Goal: Information Seeking & Learning: Learn about a topic

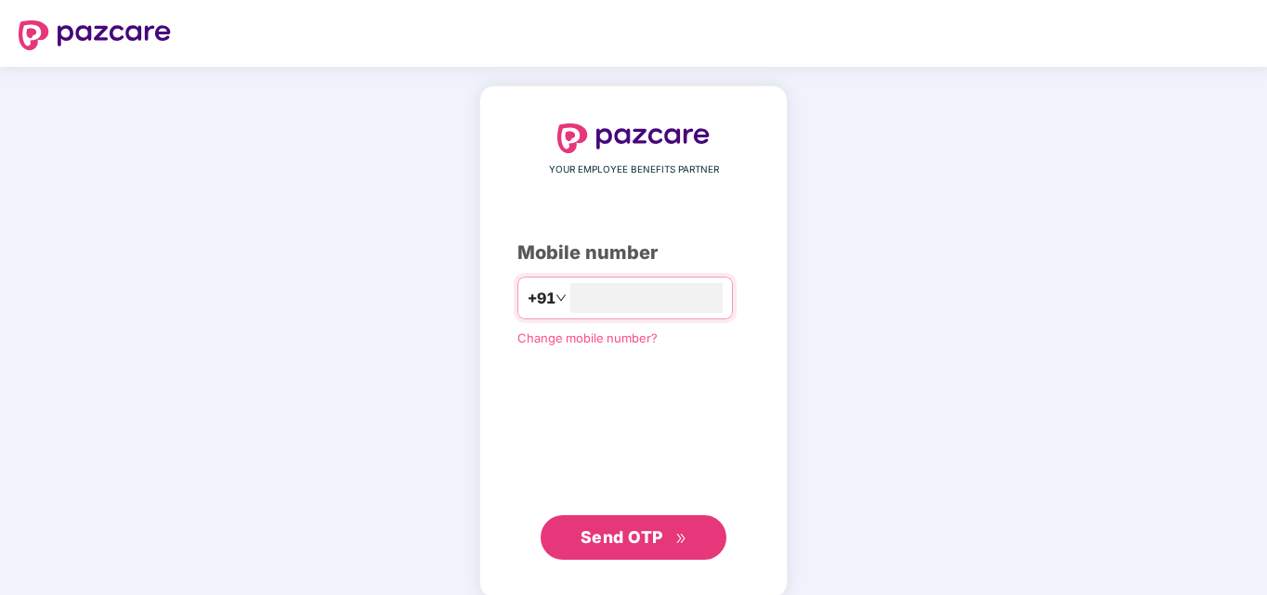
type input "**********"
click at [638, 545] on span "Send OTP" at bounding box center [633, 538] width 107 height 26
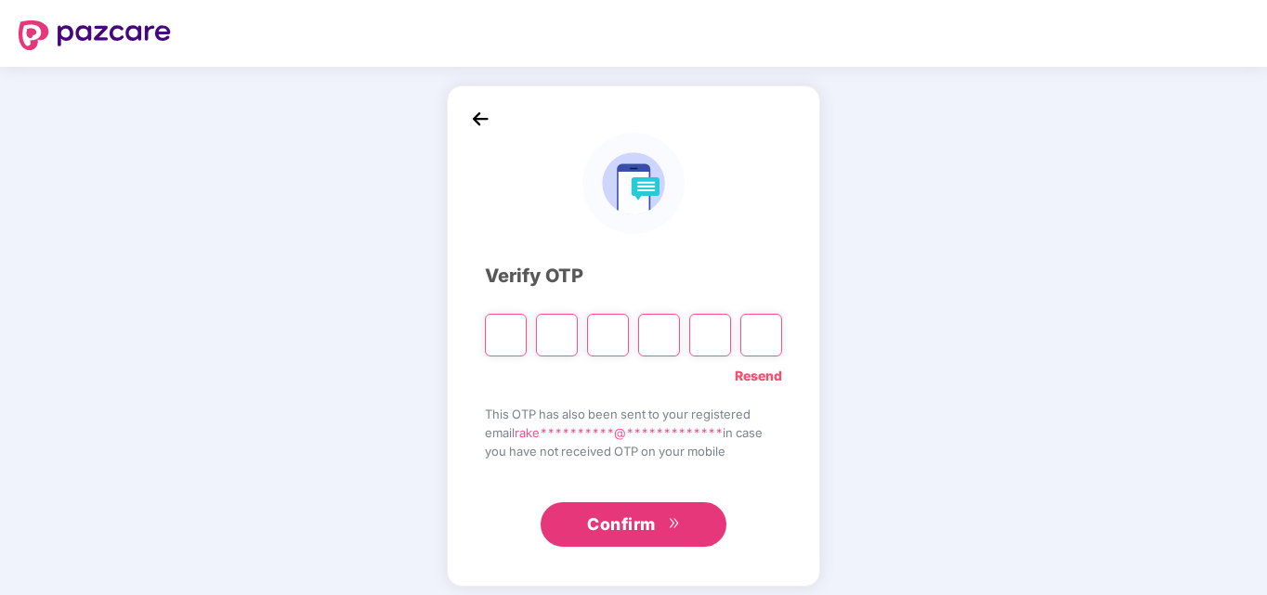
type input "*"
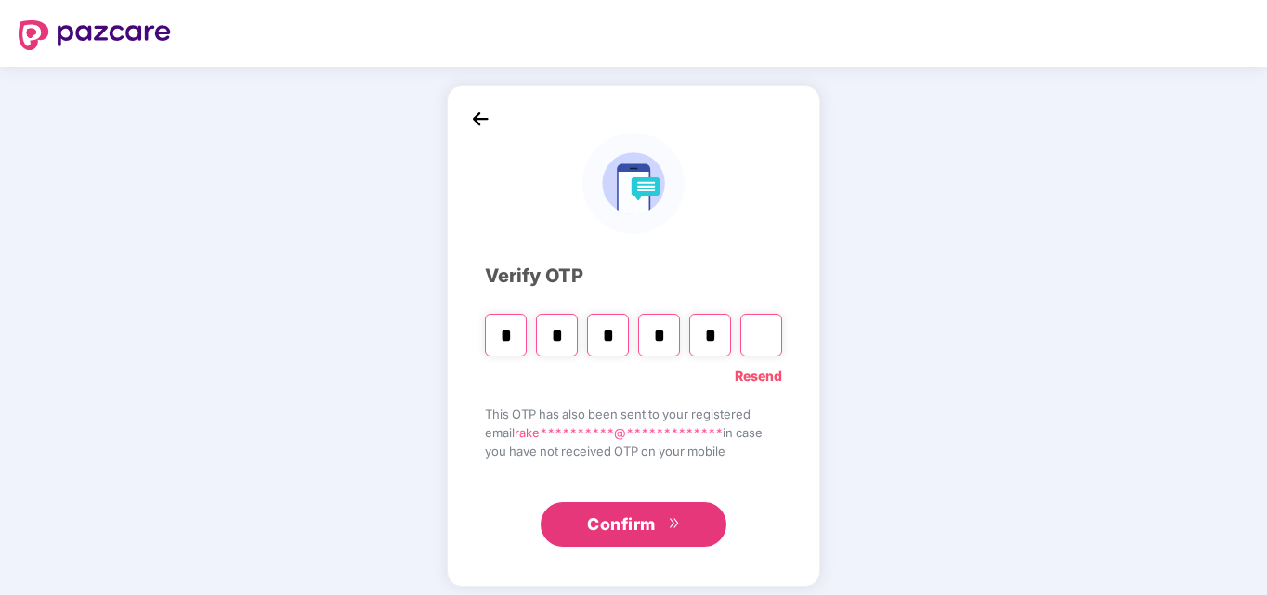
type input "*"
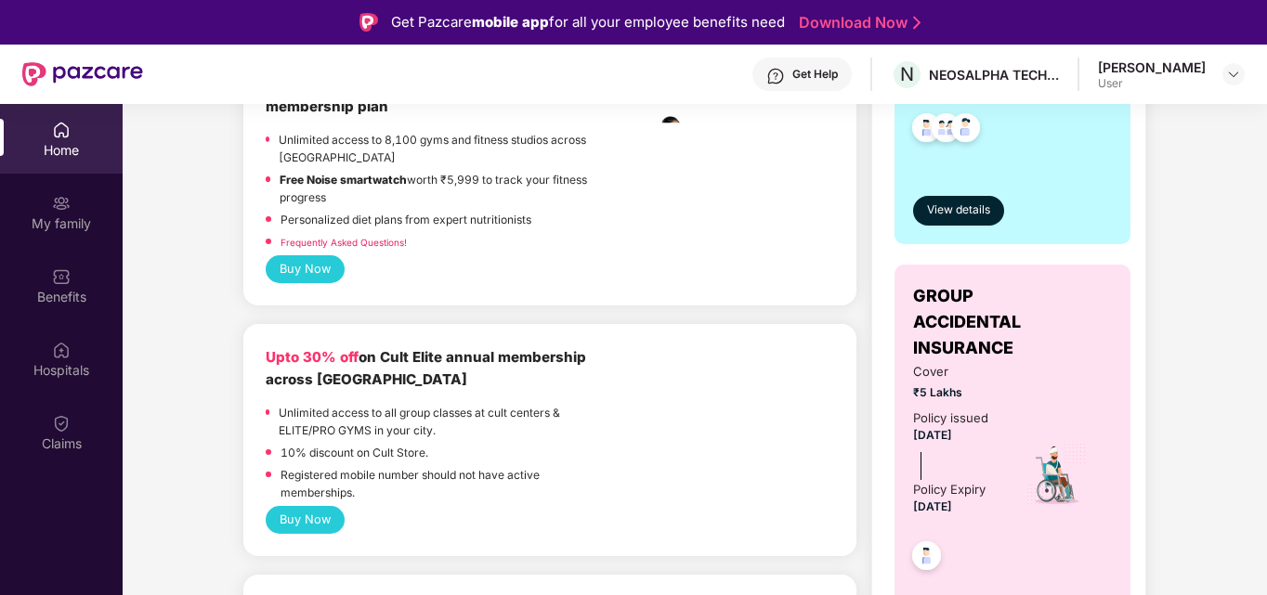
scroll to position [650, 0]
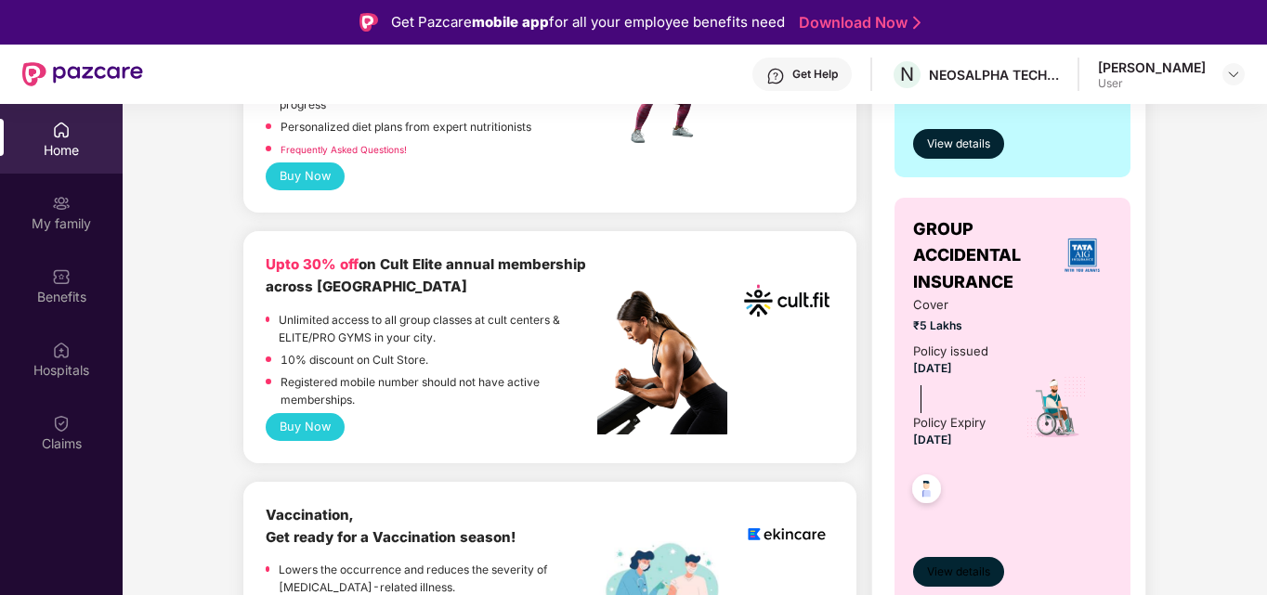
click at [964, 566] on span "View details" at bounding box center [958, 573] width 63 height 18
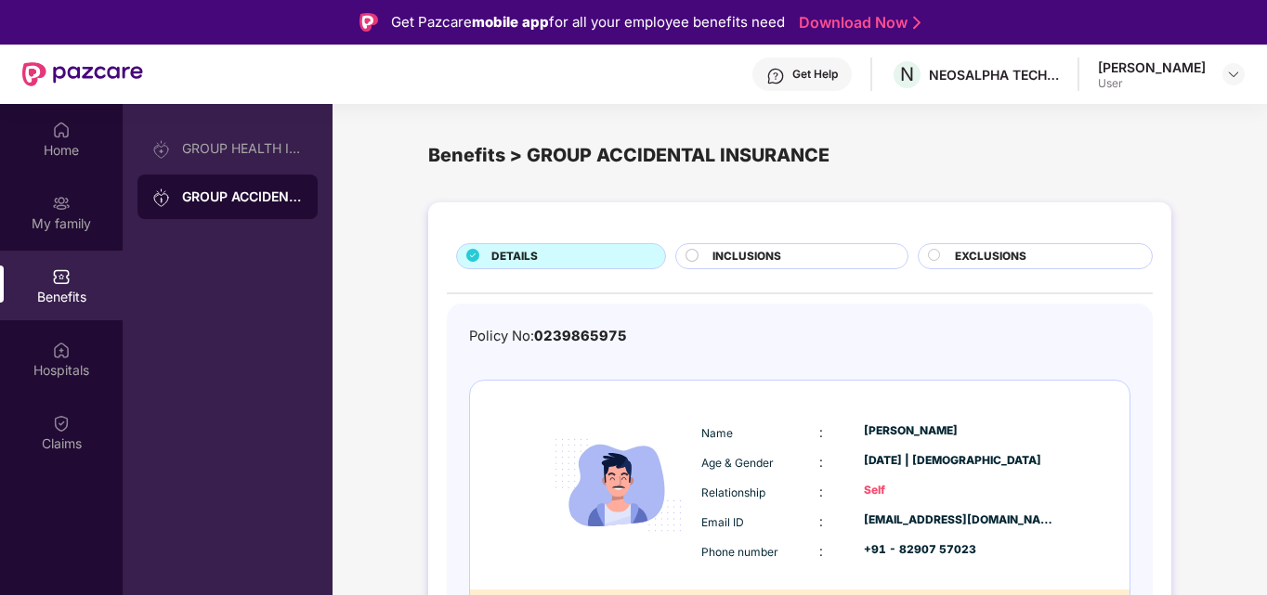
scroll to position [59, 0]
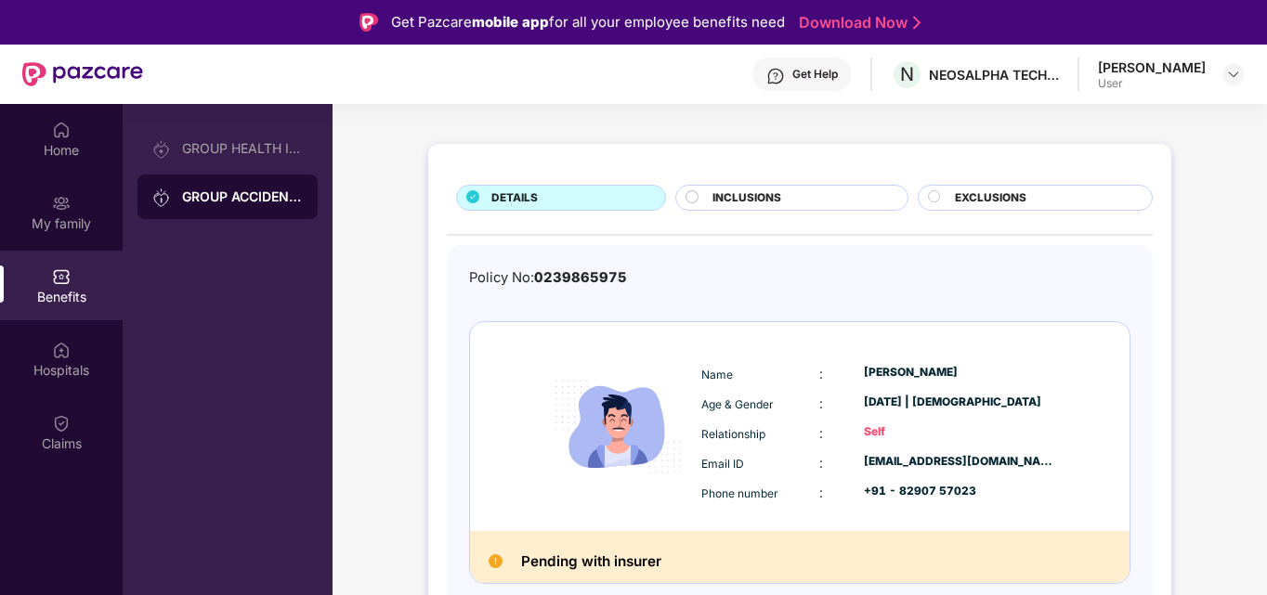
click at [769, 195] on span "INCLUSIONS" at bounding box center [746, 198] width 69 height 18
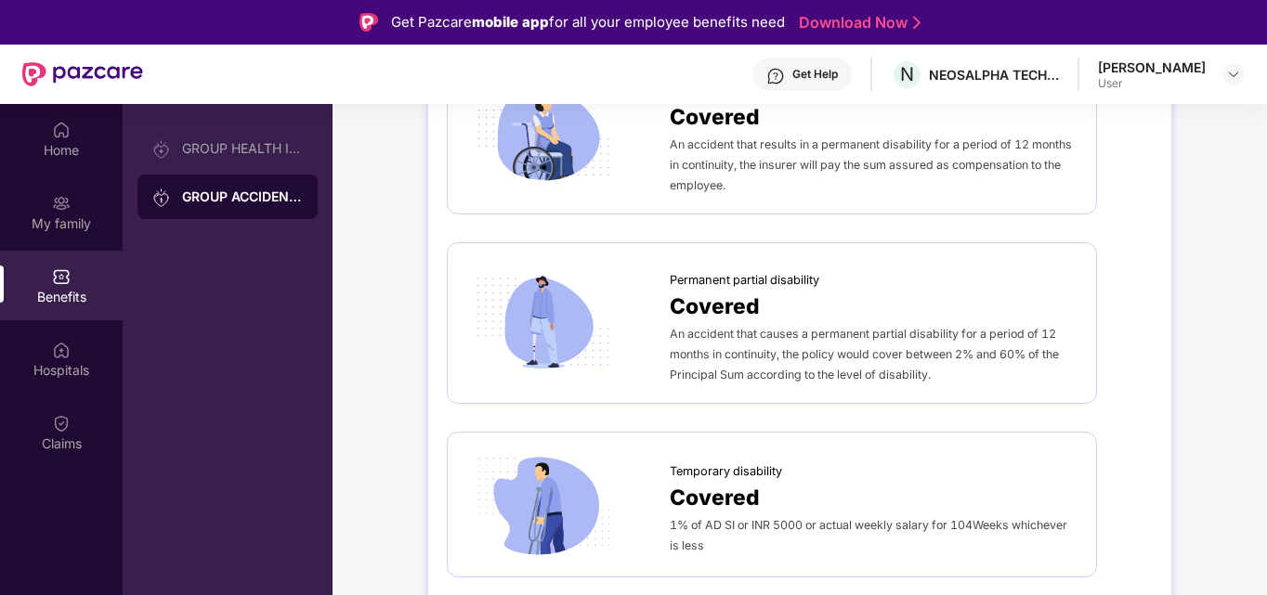
scroll to position [425, 0]
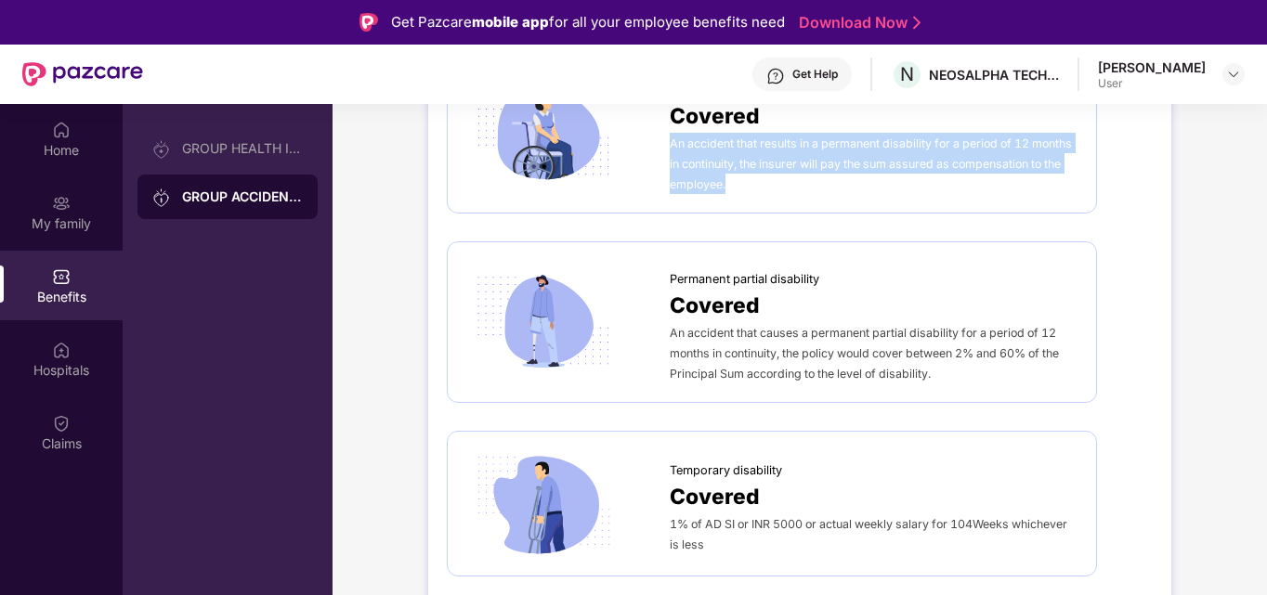
drag, startPoint x: 671, startPoint y: 141, endPoint x: 733, endPoint y: 184, distance: 74.7
click at [733, 184] on div "An accident that results in a permanent disability for a period of 12 months in…" at bounding box center [874, 163] width 408 height 61
copy span "An accident that results in a permanent disability for a period of 12 months in…"
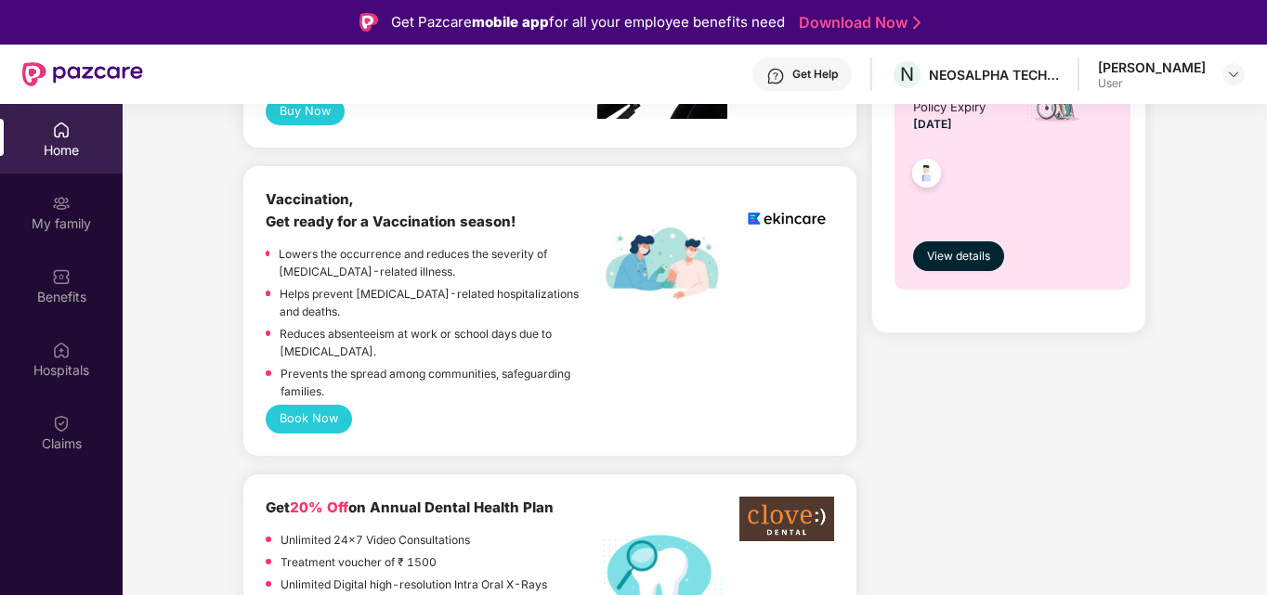
scroll to position [836, 0]
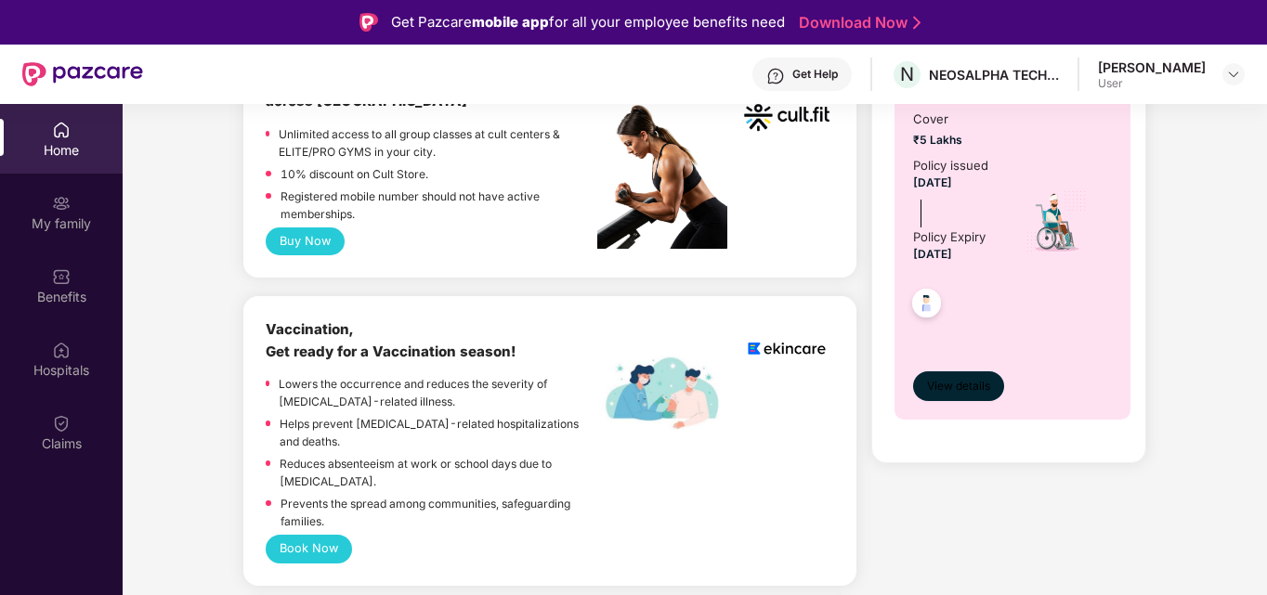
click at [969, 375] on button "View details" at bounding box center [958, 386] width 91 height 30
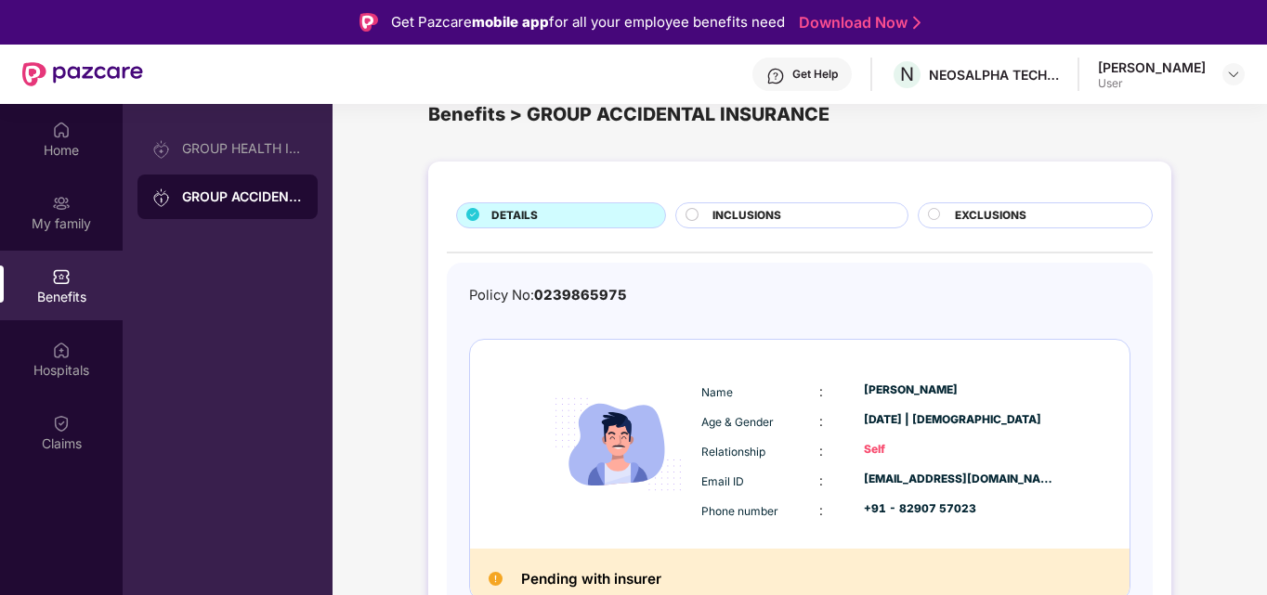
scroll to position [59, 0]
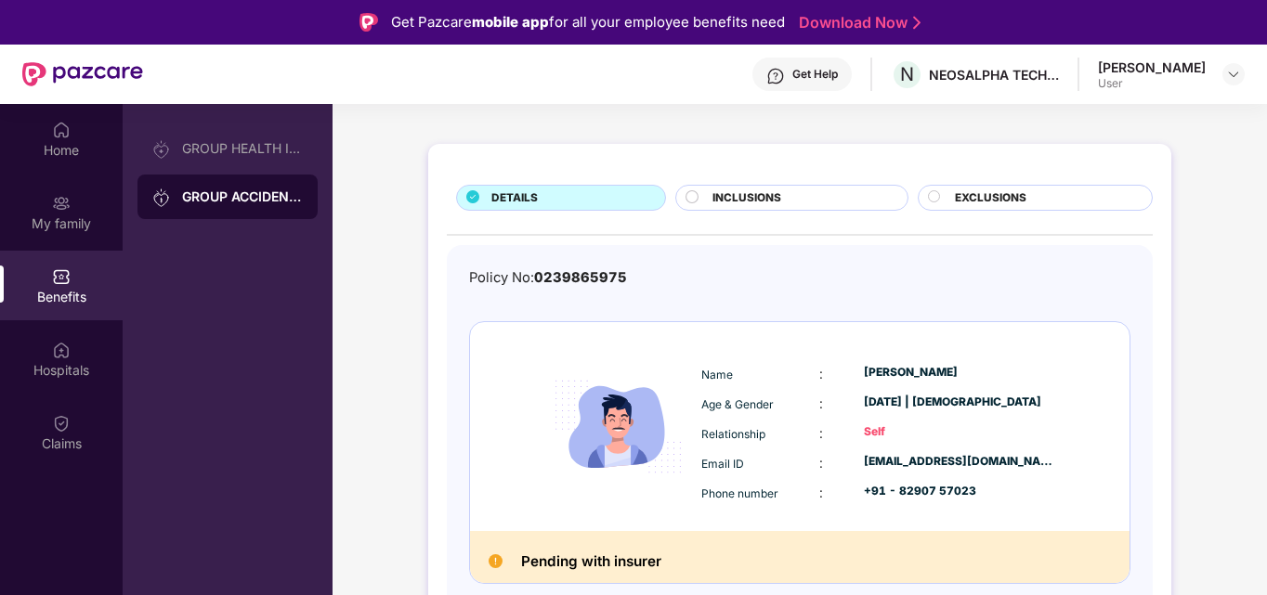
click at [755, 189] on div "INCLUSIONS" at bounding box center [791, 198] width 232 height 26
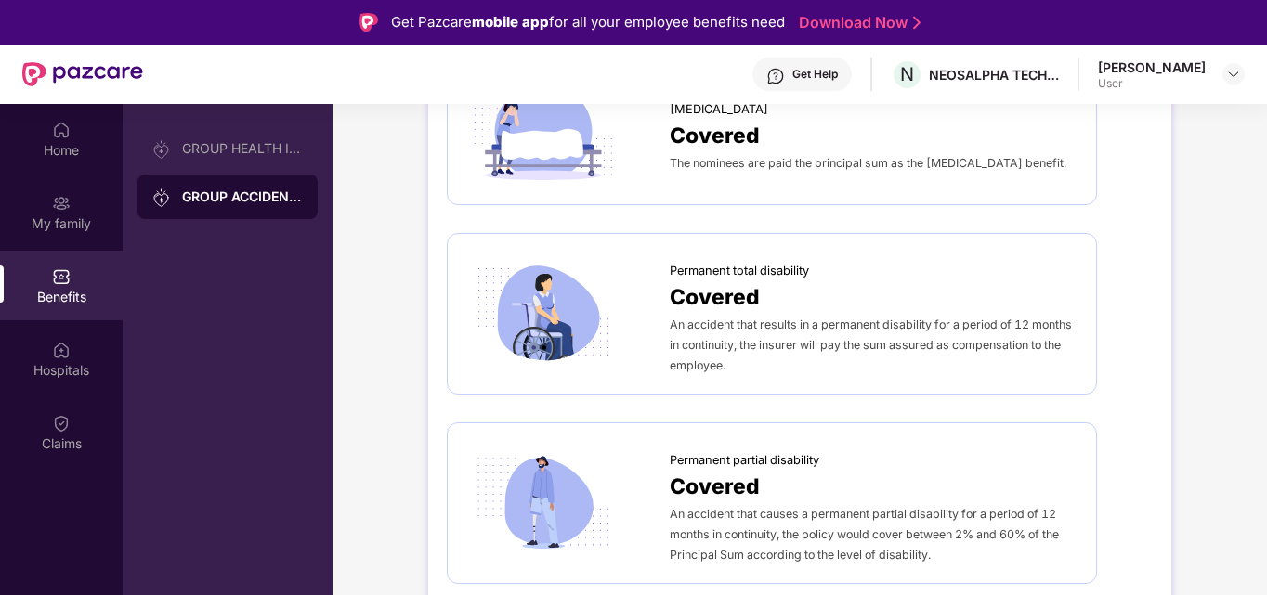
scroll to position [523, 0]
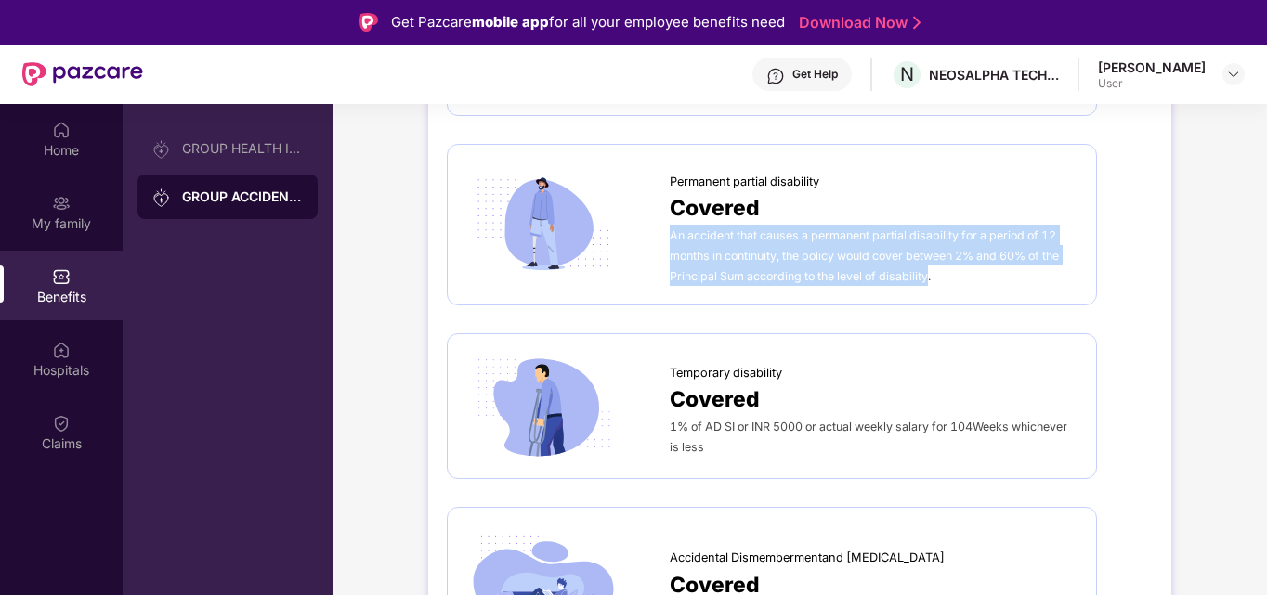
drag, startPoint x: 671, startPoint y: 229, endPoint x: 931, endPoint y: 282, distance: 265.3
click at [931, 282] on span "An accident that causes a permanent partial disability for a period of 12 month…" at bounding box center [864, 255] width 389 height 55
copy span "An accident that causes a permanent partial disability for a period of 12 month…"
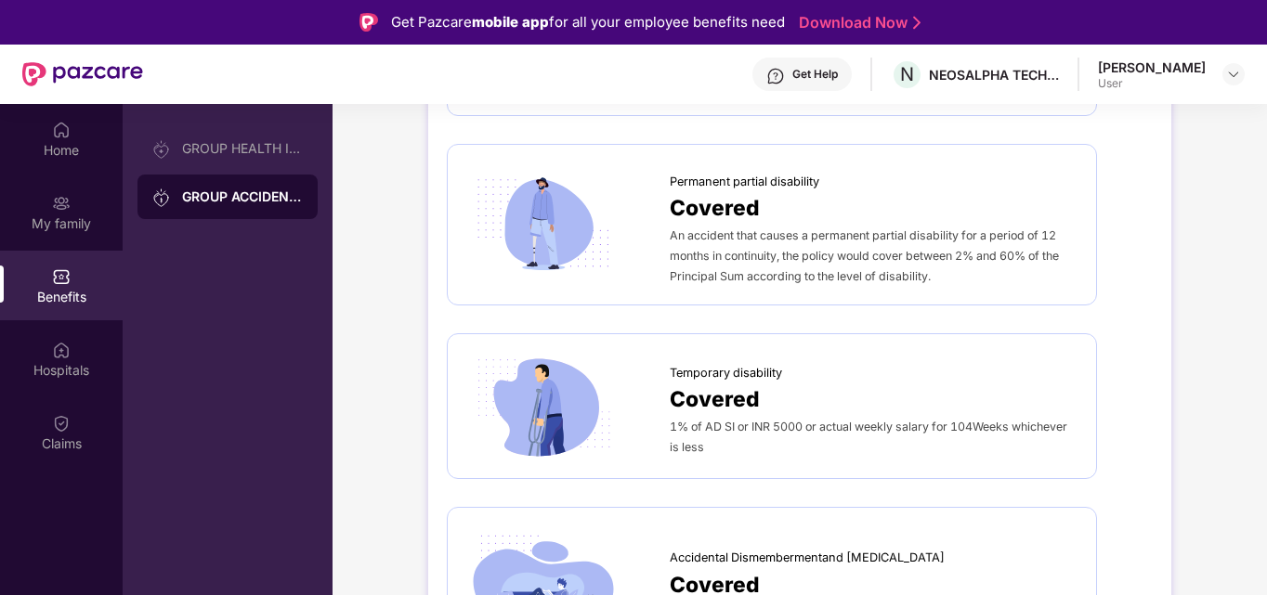
click at [920, 358] on div "Temporary disability" at bounding box center [874, 369] width 408 height 28
click at [1012, 422] on span "1% of AD SI or INR 5000 or actual weekly salary for 104Weeks whichever is less" at bounding box center [868, 437] width 397 height 34
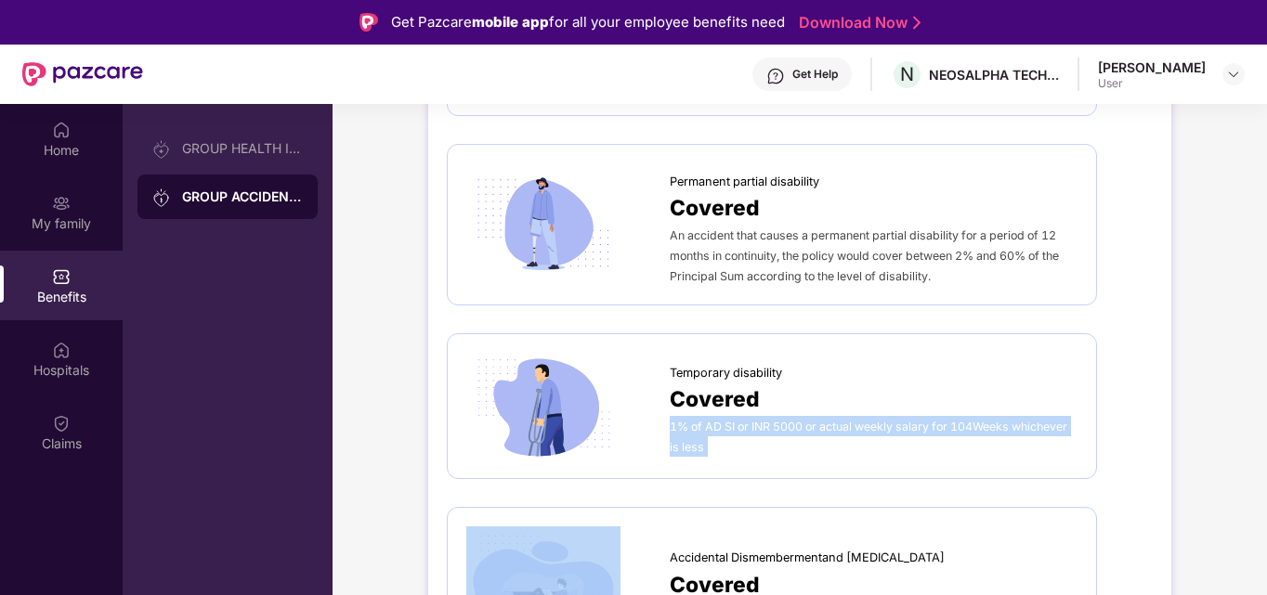
click at [1012, 422] on span "1% of AD SI or INR 5000 or actual weekly salary for 104Weeks whichever is less" at bounding box center [868, 437] width 397 height 34
copy span "1% of AD SI or INR 5000 or actual weekly salary for 104Weeks whichever is less"
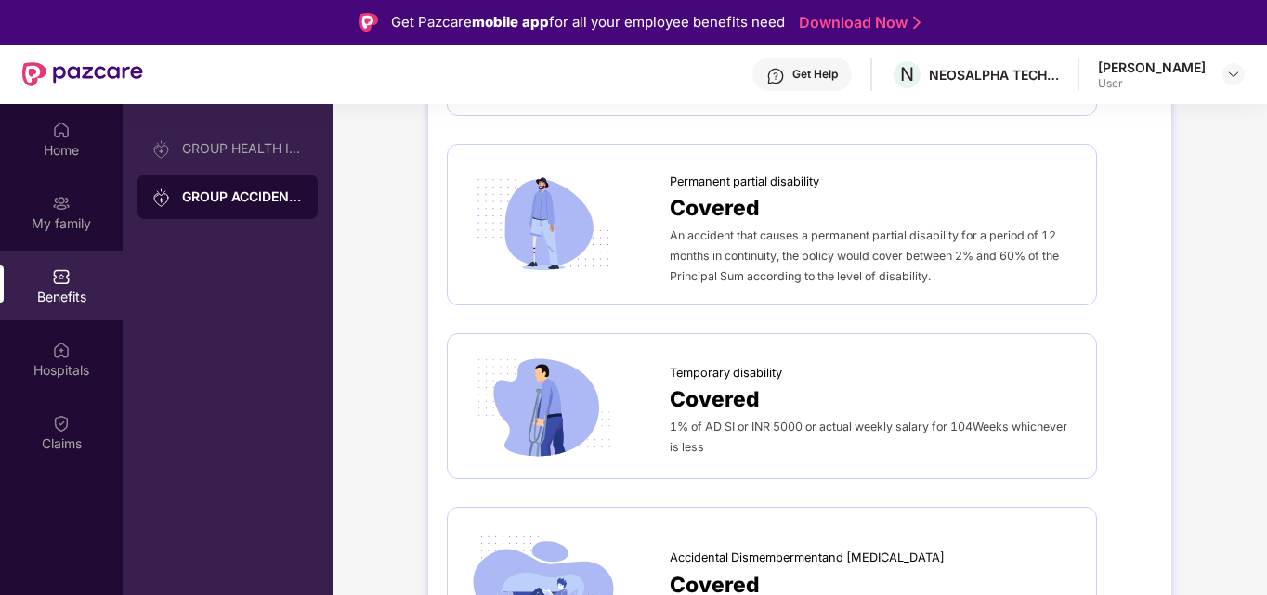
click at [1148, 369] on div "Accidental death Covered The nominees are paid the principal sum as the acciden…" at bounding box center [800, 566] width 706 height 1570
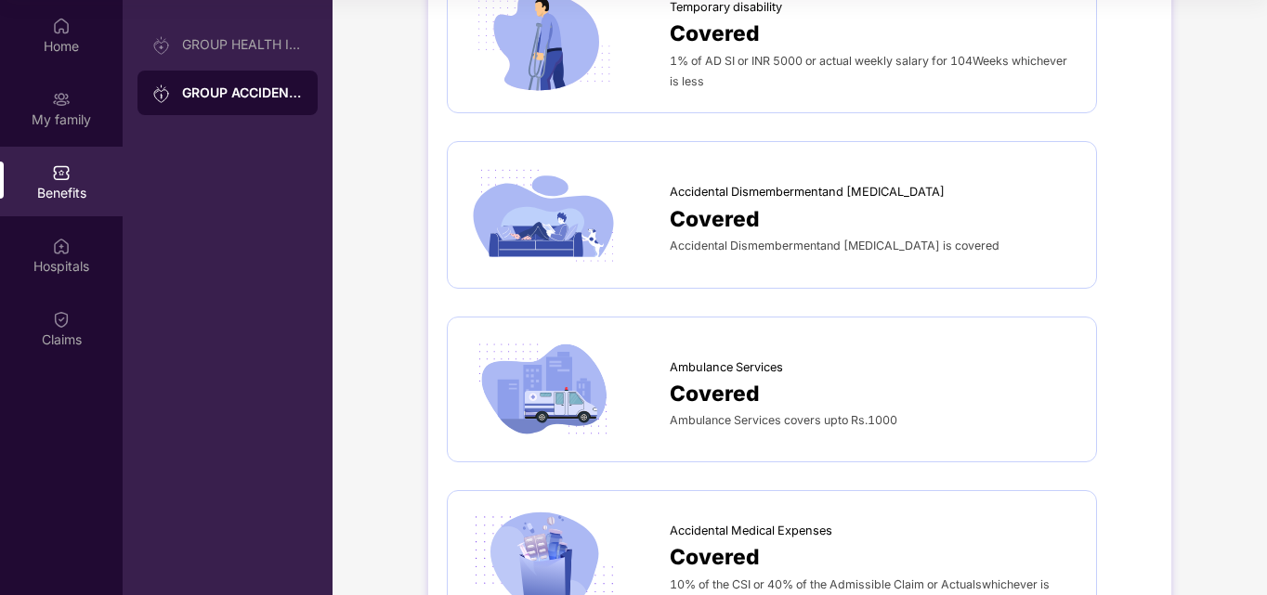
scroll to position [320, 0]
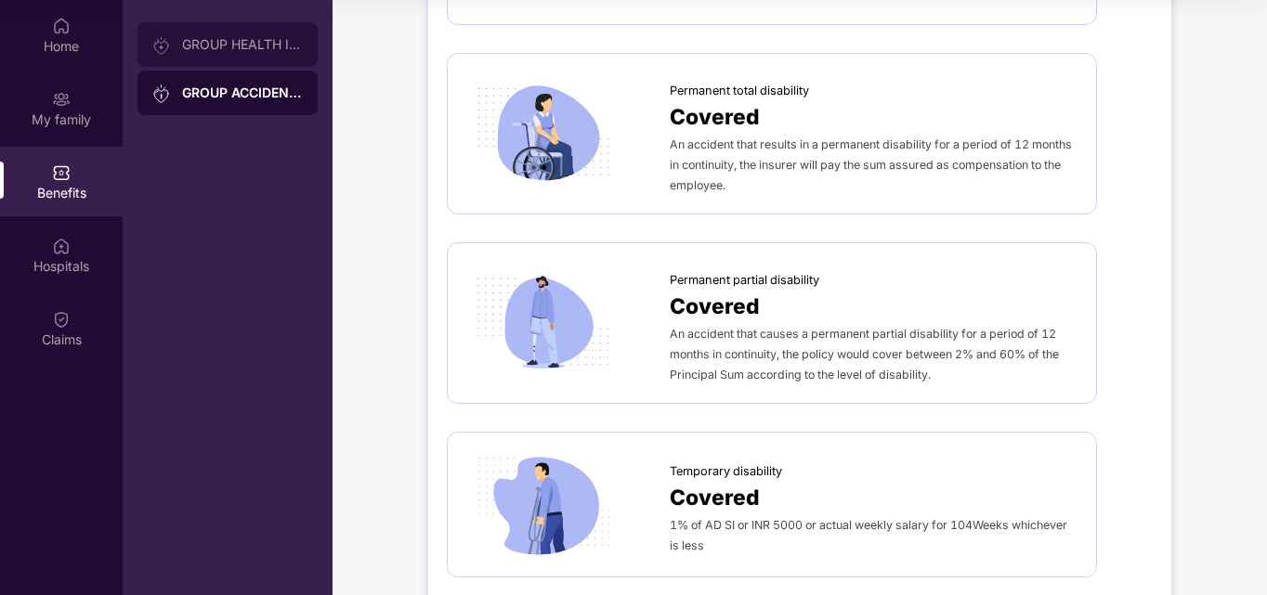
click at [247, 45] on div "GROUP HEALTH INSURANCE" at bounding box center [242, 44] width 121 height 15
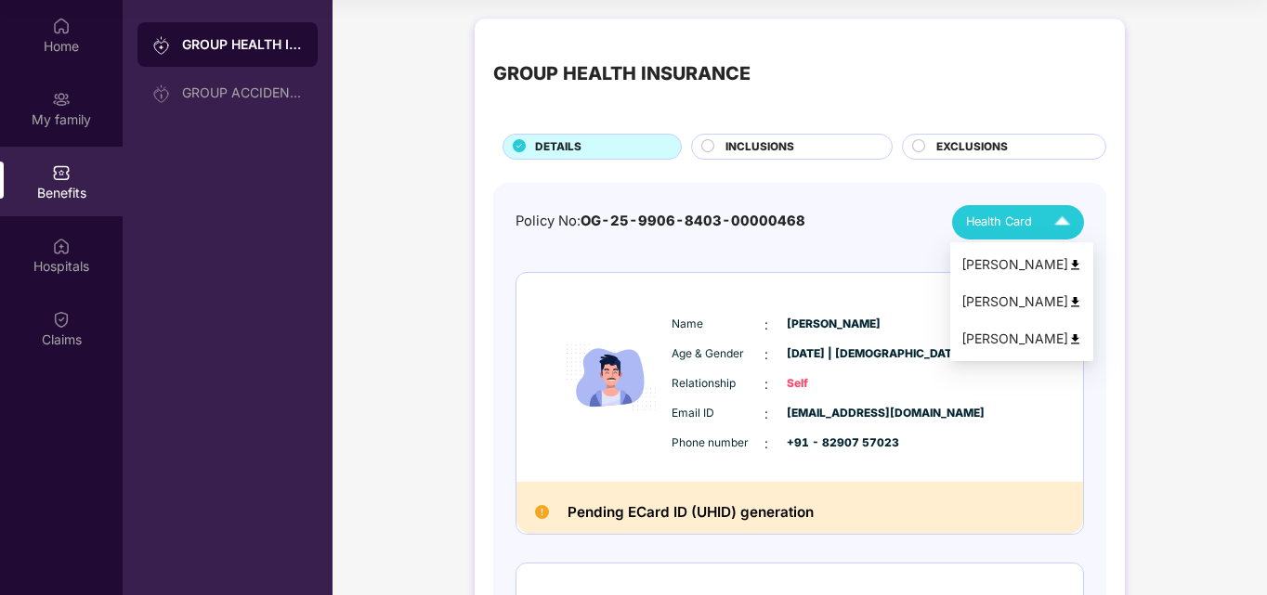
click at [1066, 272] on div "[PERSON_NAME]" at bounding box center [1021, 264] width 121 height 20
click at [1068, 303] on img at bounding box center [1075, 302] width 14 height 14
click at [1068, 336] on img at bounding box center [1075, 339] width 14 height 14
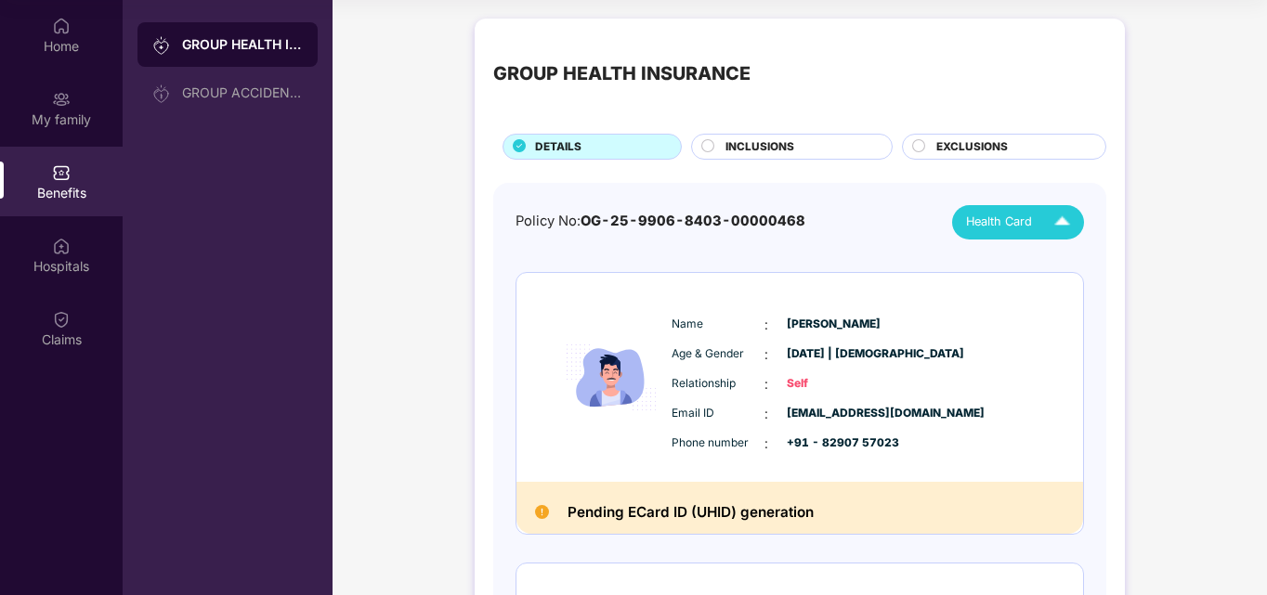
click at [738, 147] on span "INCLUSIONS" at bounding box center [759, 147] width 69 height 18
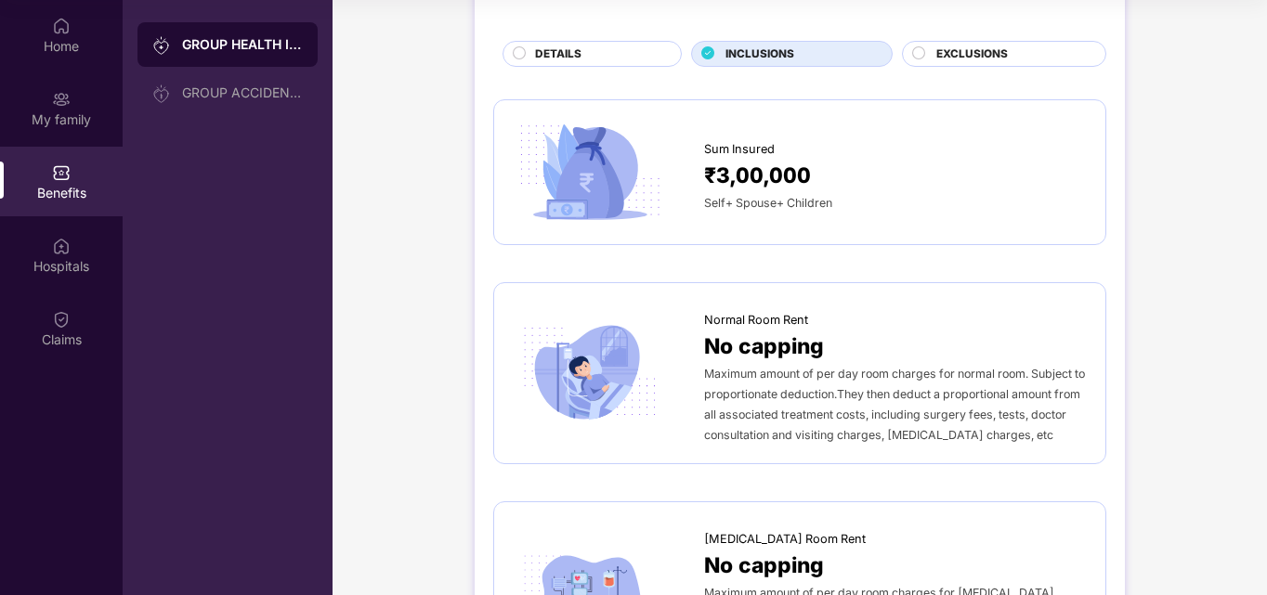
scroll to position [279, 0]
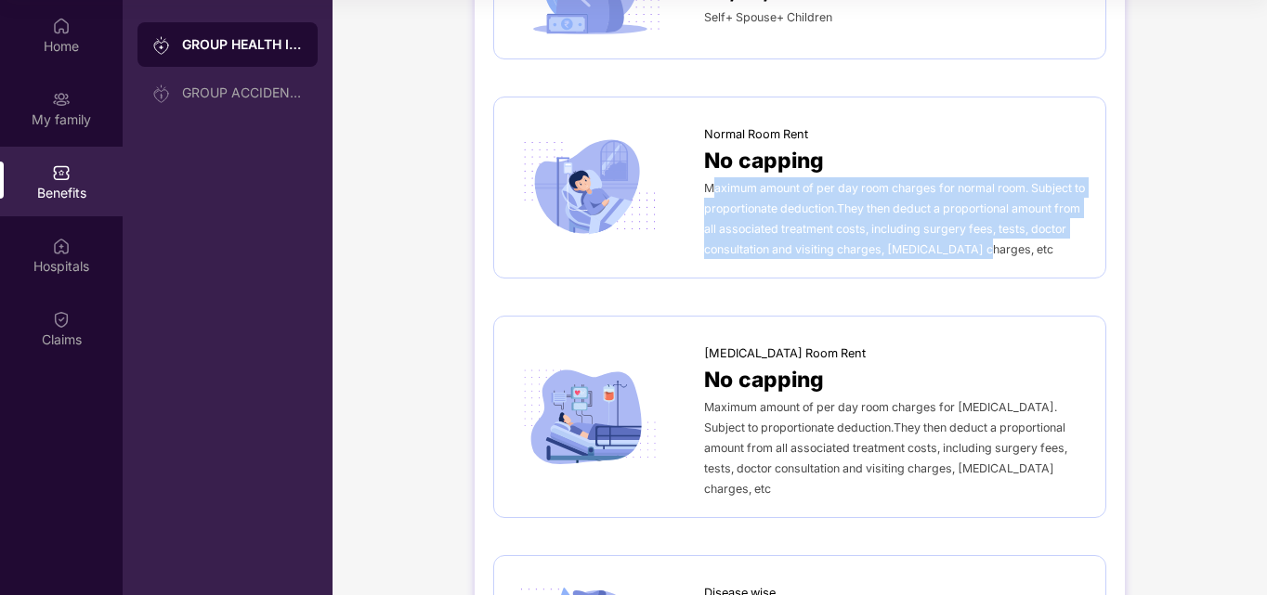
drag, startPoint x: 709, startPoint y: 183, endPoint x: 1031, endPoint y: 246, distance: 328.4
click at [1031, 246] on div "Maximum amount of per day room charges for normal room. Subject to proportionat…" at bounding box center [895, 218] width 383 height 82
click at [867, 228] on span "Maximum amount of per day room charges for normal room. Subject to proportionat…" at bounding box center [894, 218] width 381 height 75
drag, startPoint x: 707, startPoint y: 185, endPoint x: 1029, endPoint y: 275, distance: 334.6
click at [1029, 275] on div "Normal Room Rent No capping Maximum amount of per day room charges for normal r…" at bounding box center [799, 188] width 613 height 182
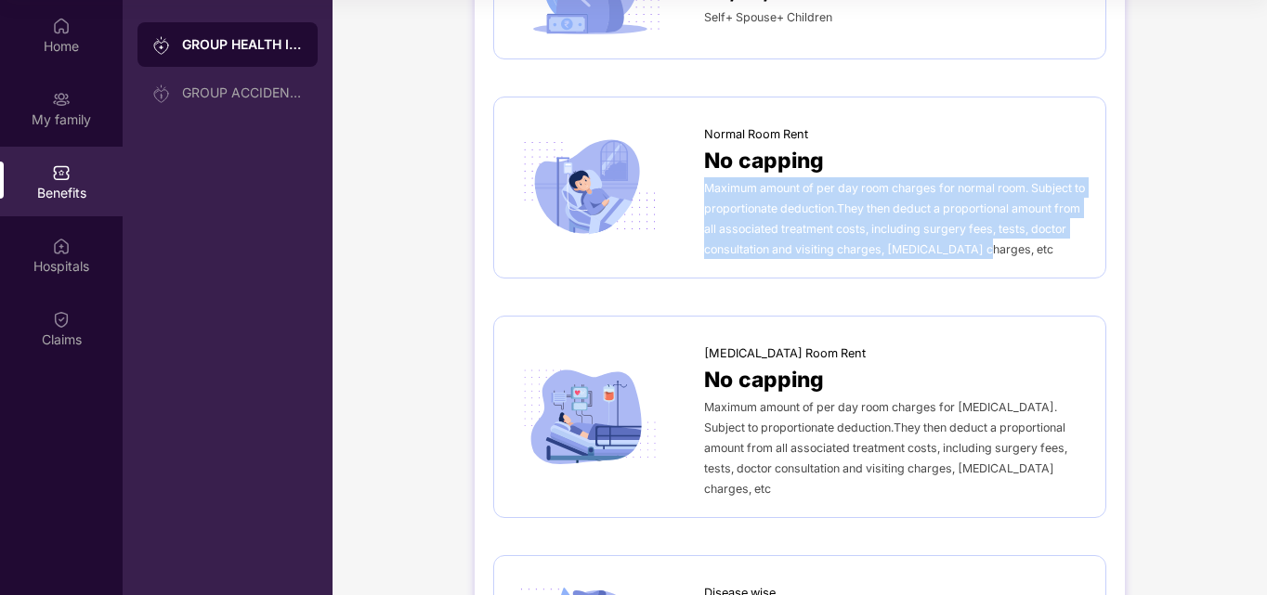
copy span "Maximum amount of per day room charges for normal room. Subject to proportionat…"
click at [1080, 251] on div "Maximum amount of per day room charges for normal room. Subject to proportionat…" at bounding box center [895, 218] width 383 height 82
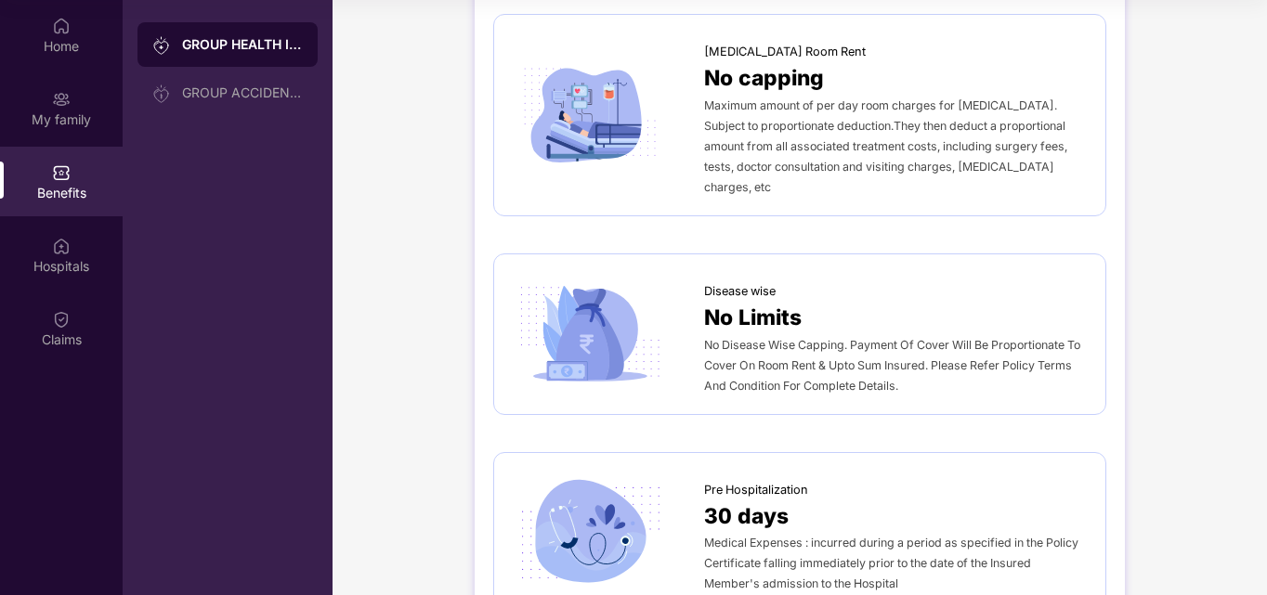
scroll to position [650, 0]
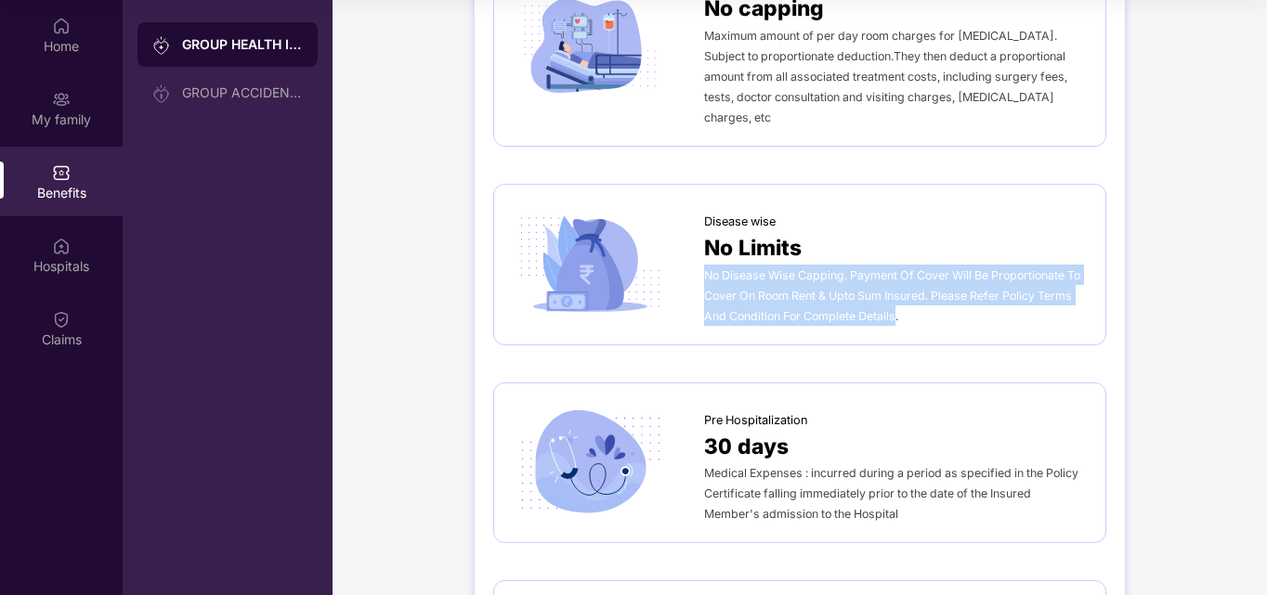
drag, startPoint x: 707, startPoint y: 257, endPoint x: 898, endPoint y: 302, distance: 196.4
click at [898, 302] on span "No Disease Wise Capping. Payment Of Cover Will Be Proportionate To Cover On Roo…" at bounding box center [892, 295] width 376 height 55
copy span "No Disease Wise Capping. Payment Of Cover Will Be Proportionate To Cover On Roo…"
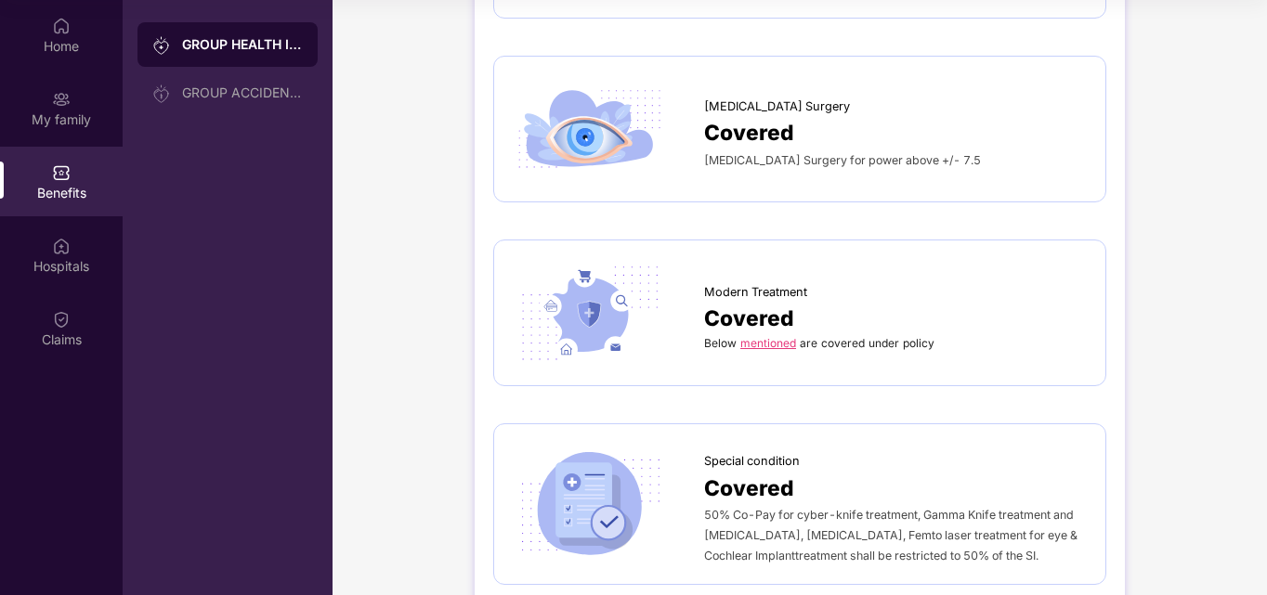
scroll to position [2548, 0]
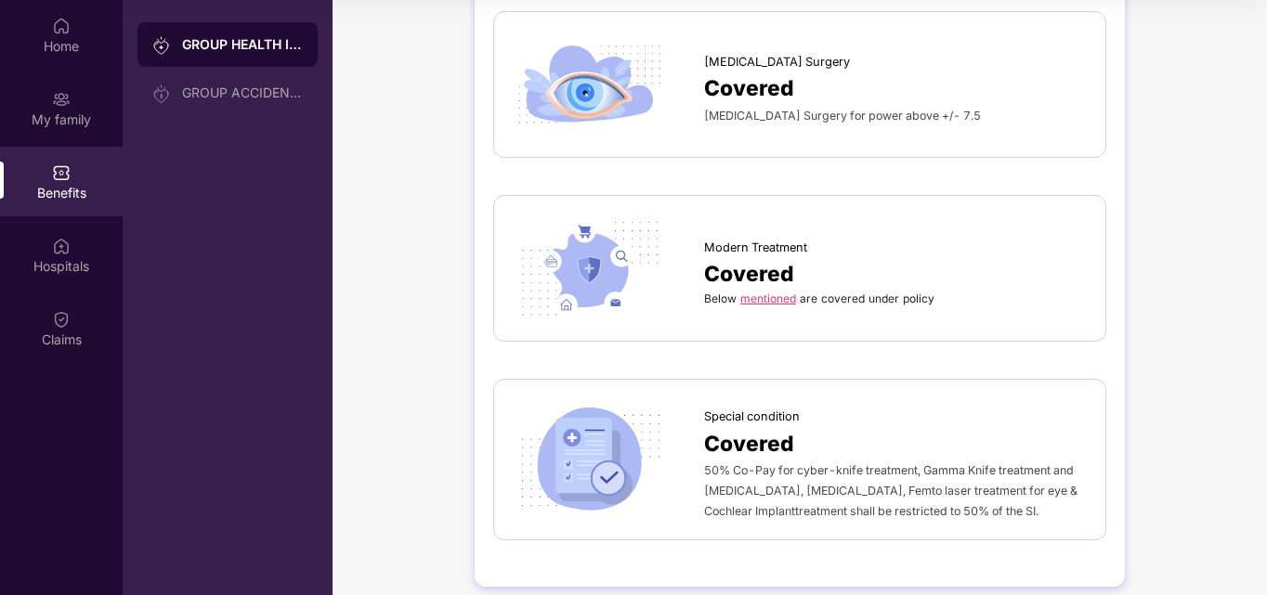
click at [761, 292] on link "mentioned" at bounding box center [768, 299] width 56 height 14
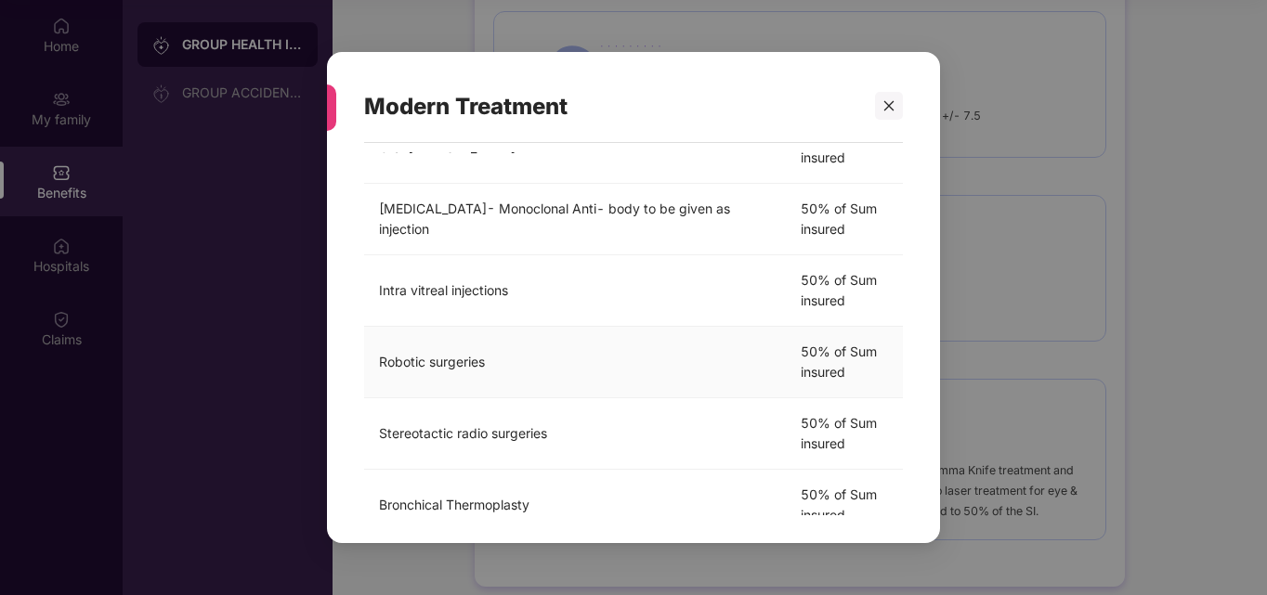
scroll to position [607, 0]
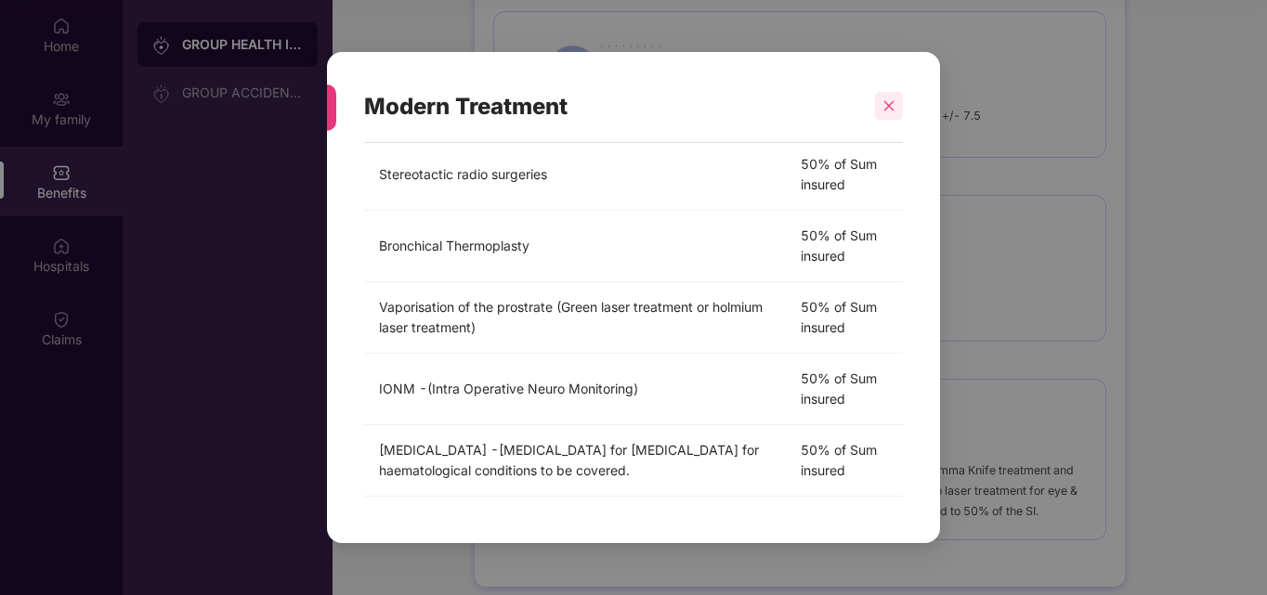
click at [891, 103] on icon "close" at bounding box center [889, 106] width 10 height 10
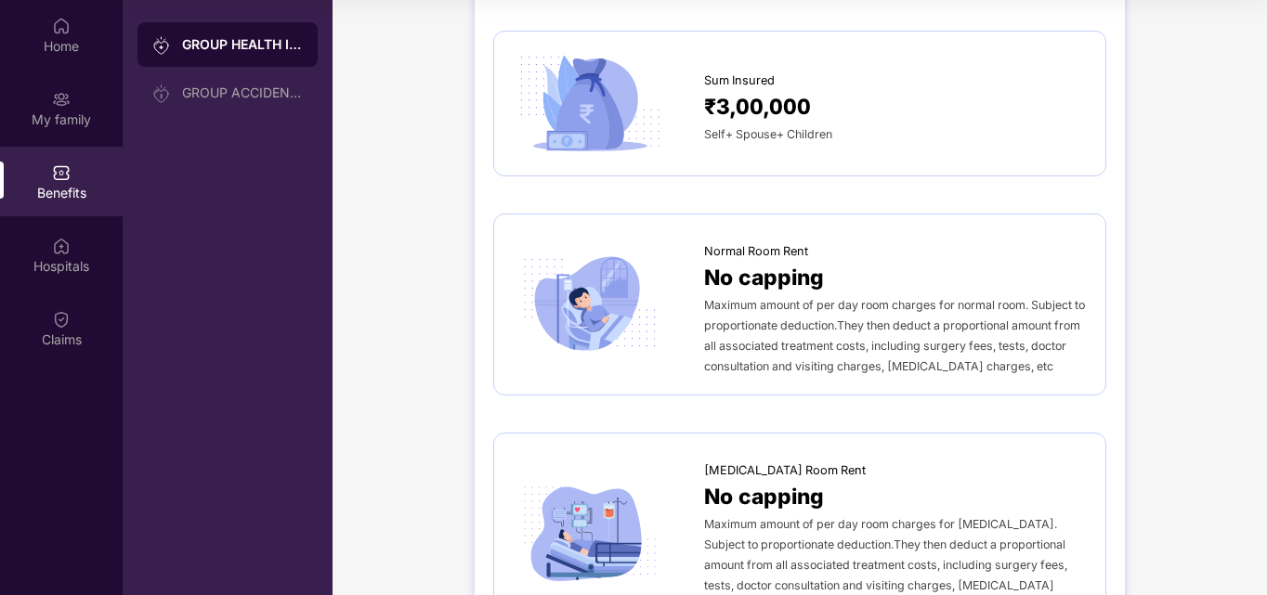
scroll to position [0, 0]
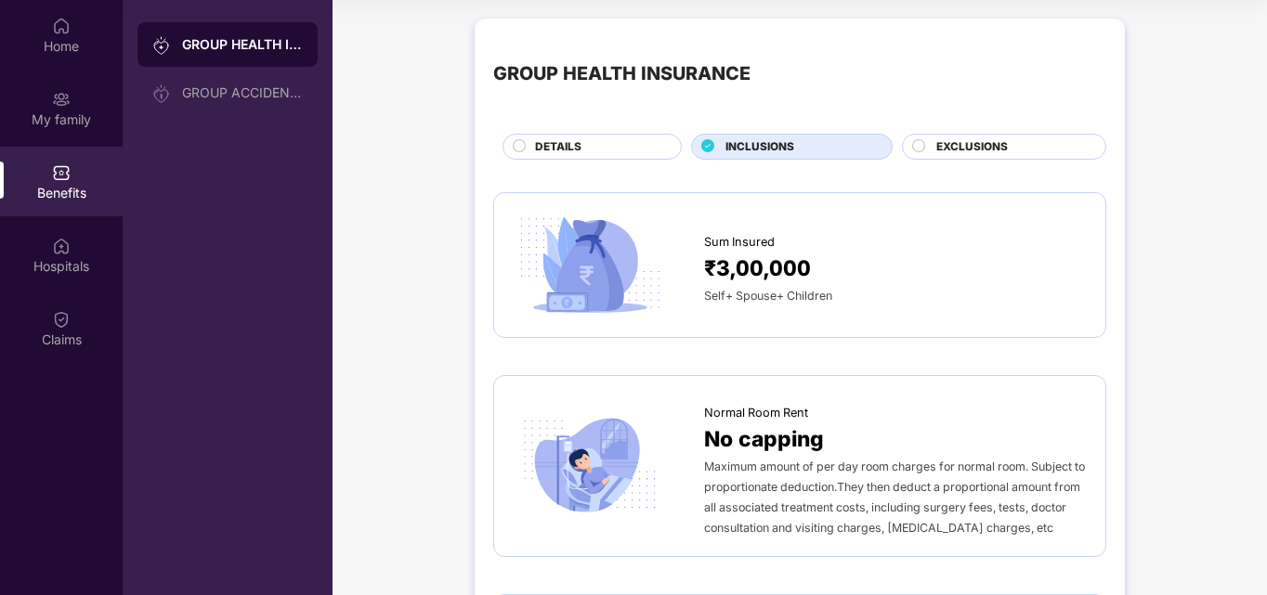
click at [991, 148] on span "EXCLUSIONS" at bounding box center [972, 147] width 72 height 18
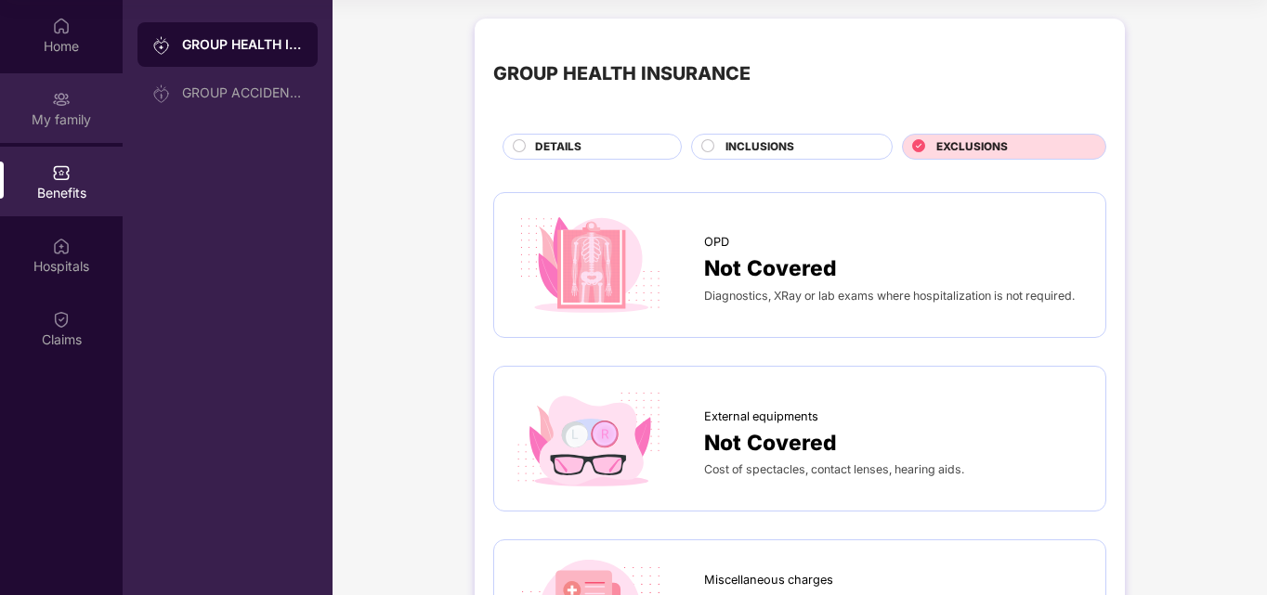
click at [54, 117] on div "My family" at bounding box center [61, 120] width 123 height 19
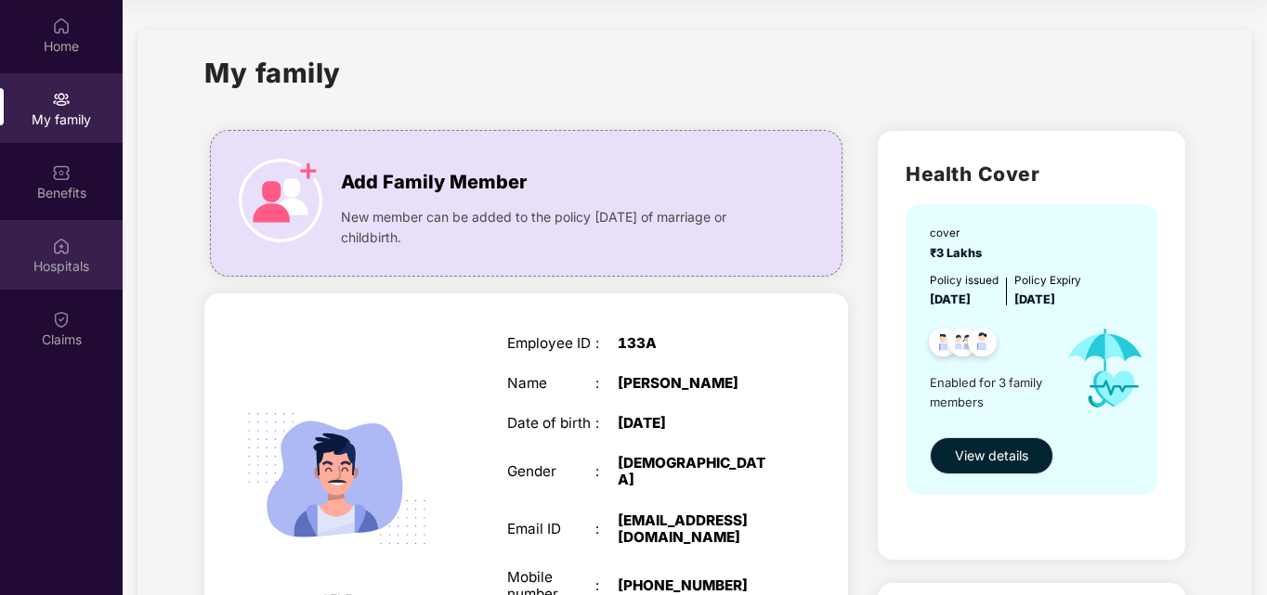
click at [49, 249] on div "Hospitals" at bounding box center [61, 255] width 123 height 70
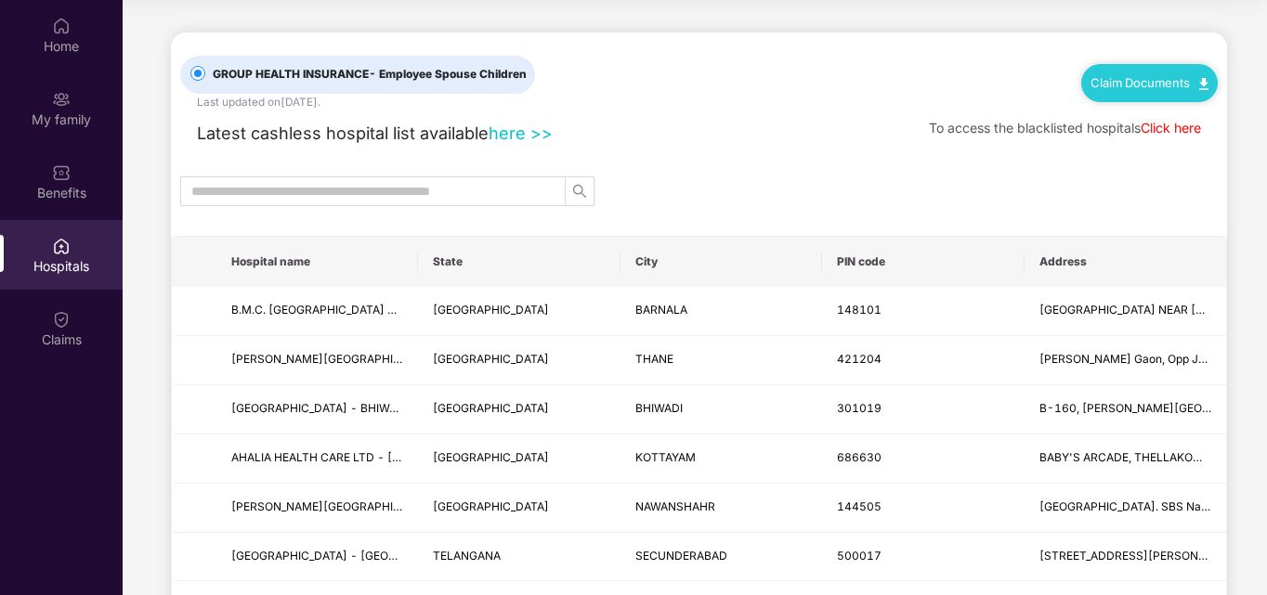
click at [527, 138] on link "here >>" at bounding box center [520, 133] width 64 height 20
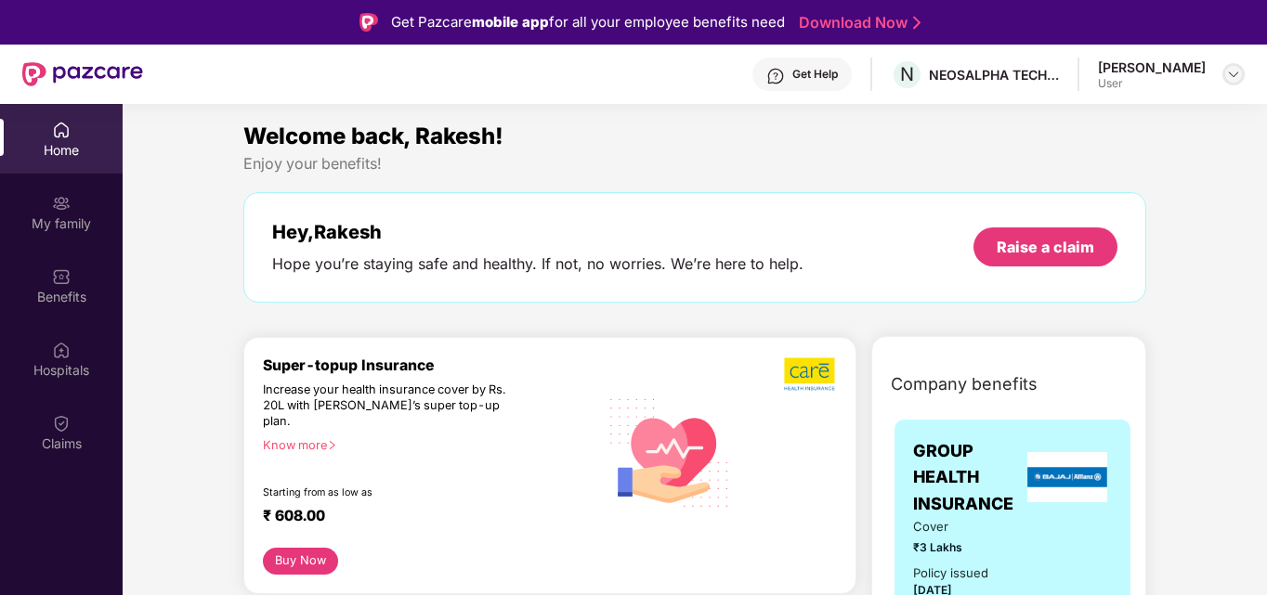
click at [1230, 71] on img at bounding box center [1233, 74] width 15 height 15
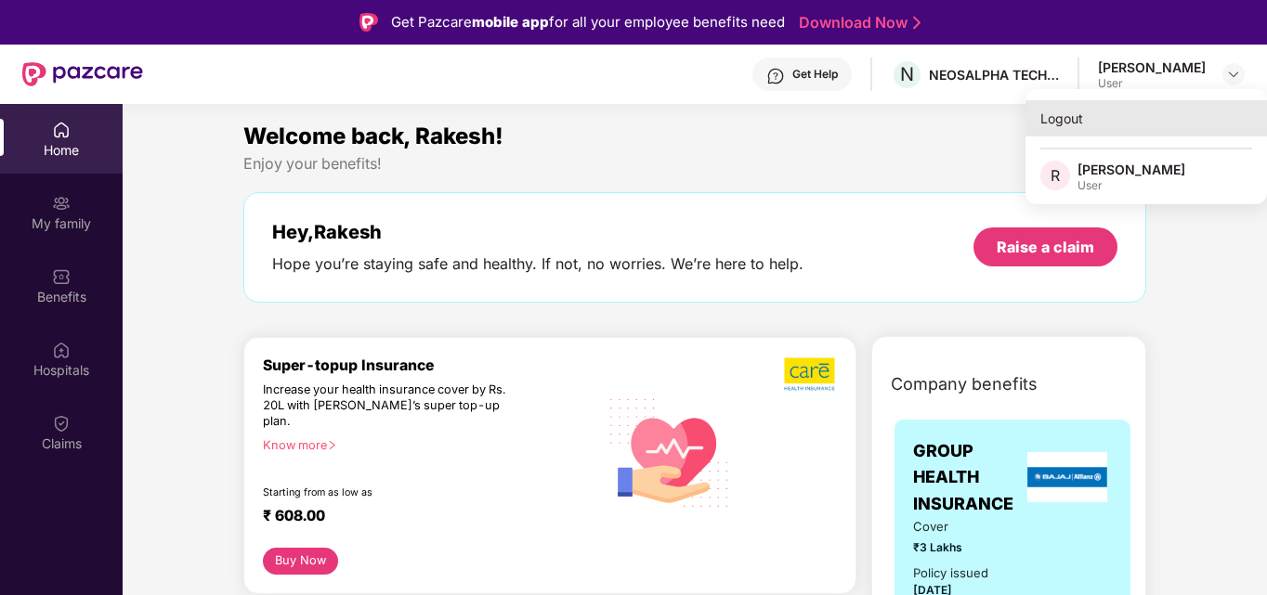
click at [1054, 121] on div "Logout" at bounding box center [1145, 118] width 241 height 36
